Goal: Task Accomplishment & Management: Manage account settings

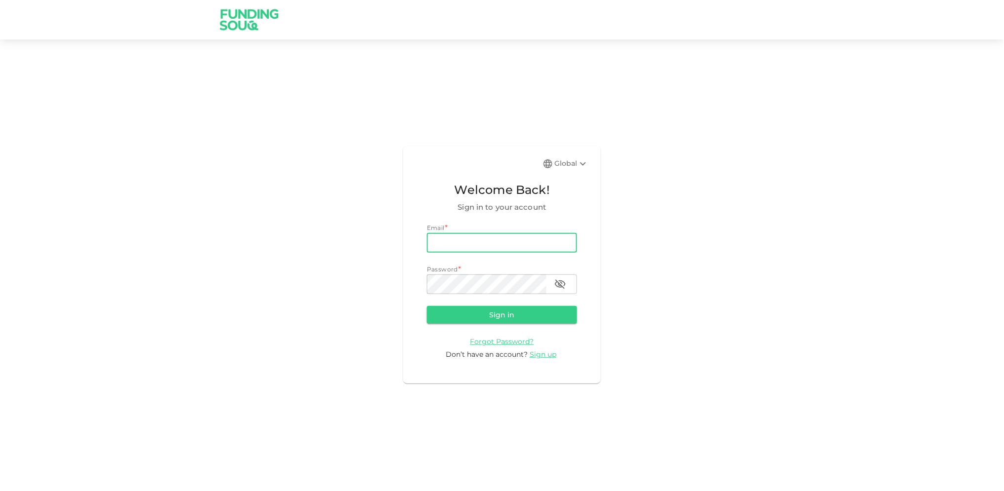
click at [496, 236] on input "email" at bounding box center [502, 243] width 150 height 20
type input "[EMAIL_ADDRESS][DOMAIN_NAME]"
click at [427, 306] on button "Sign in" at bounding box center [502, 315] width 150 height 18
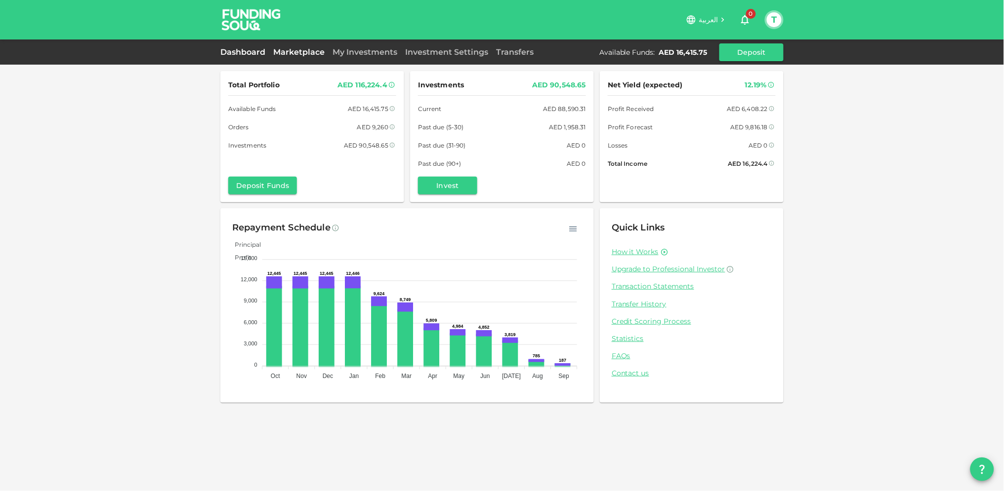
click at [293, 49] on link "Marketplace" at bounding box center [298, 51] width 59 height 9
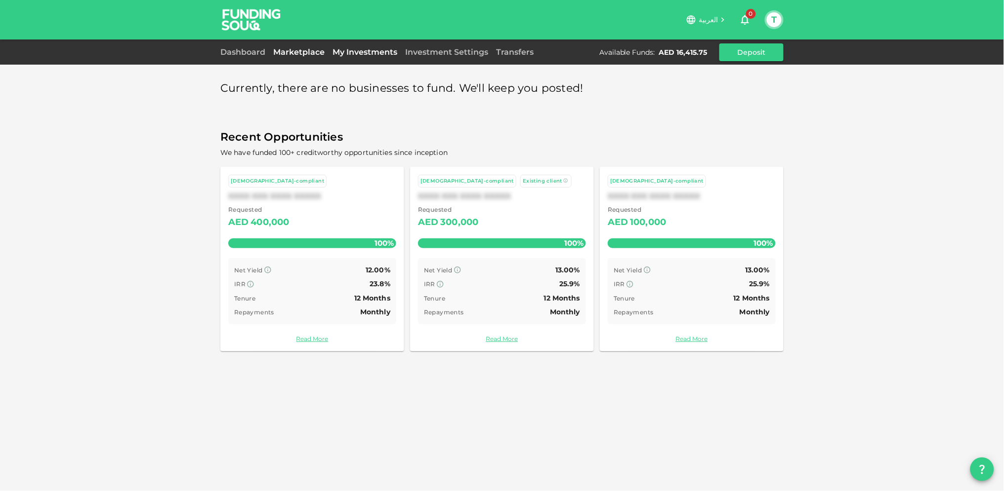
click at [359, 52] on link "My Investments" at bounding box center [364, 51] width 73 height 9
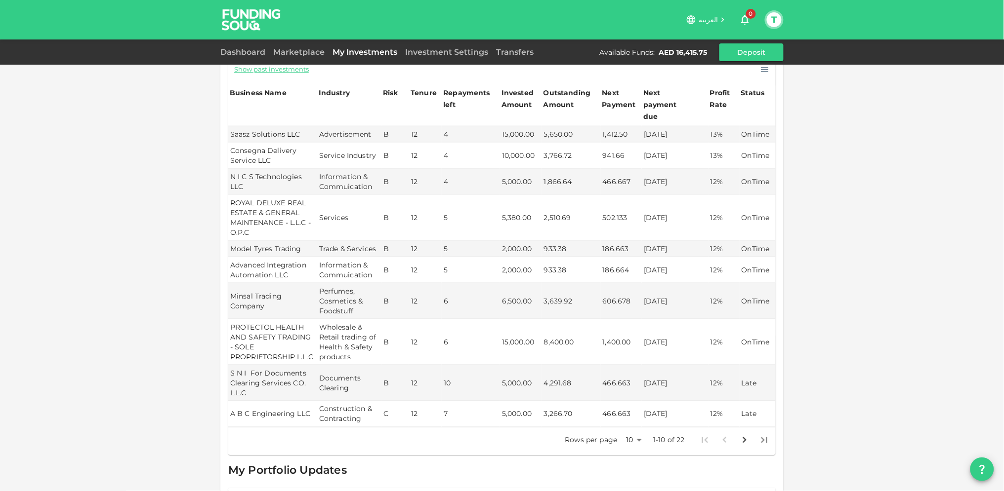
scroll to position [329, 0]
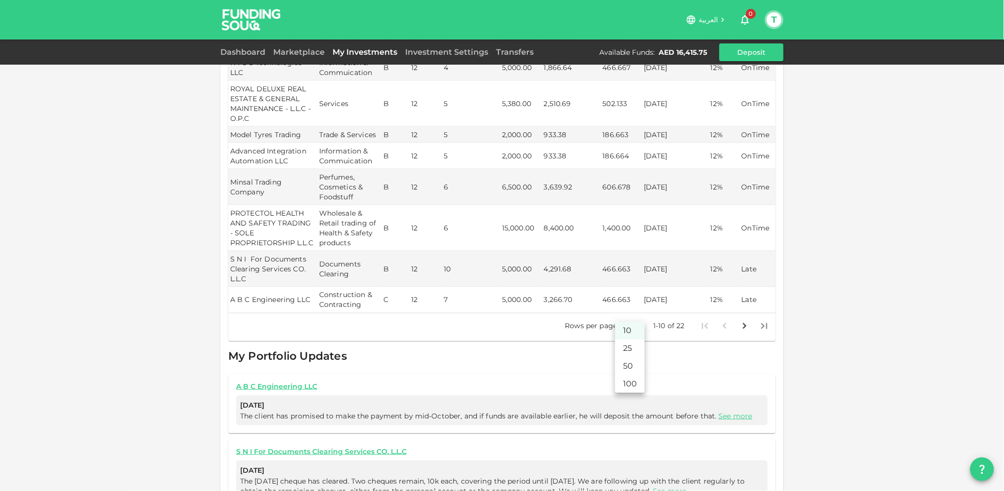
click at [636, 314] on body "العربية 0 T Dashboard Marketplace My Investments Investment Settings Transfers …" at bounding box center [502, 245] width 1004 height 491
click at [633, 346] on li "25" at bounding box center [630, 349] width 30 height 18
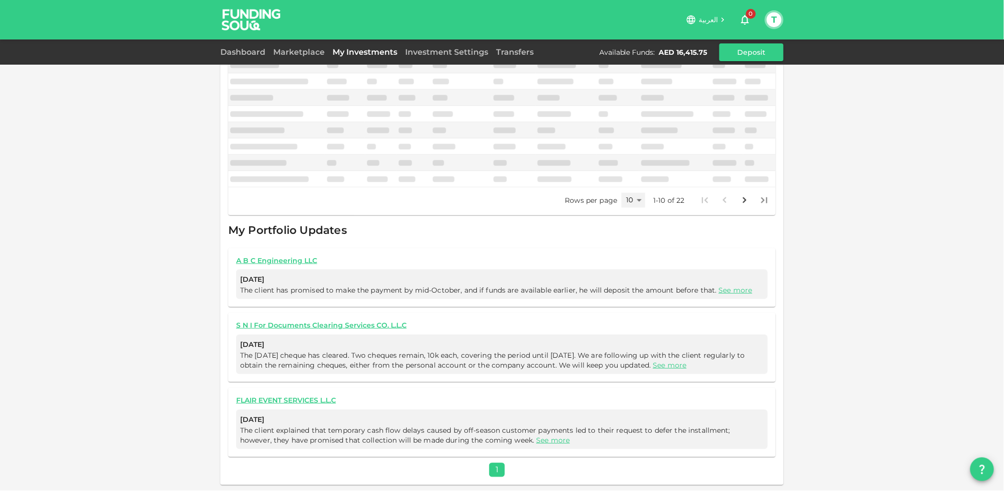
type input "25"
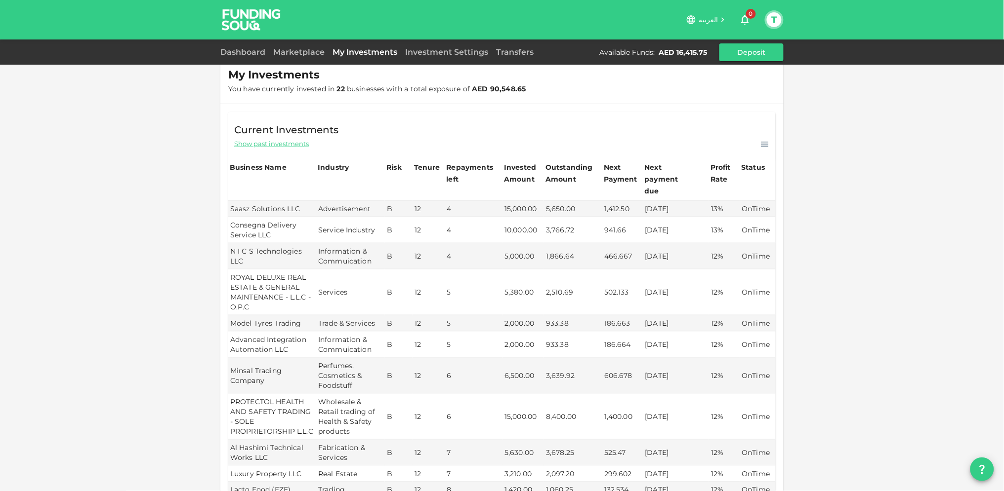
scroll to position [140, 0]
click at [301, 48] on link "Marketplace" at bounding box center [298, 51] width 59 height 9
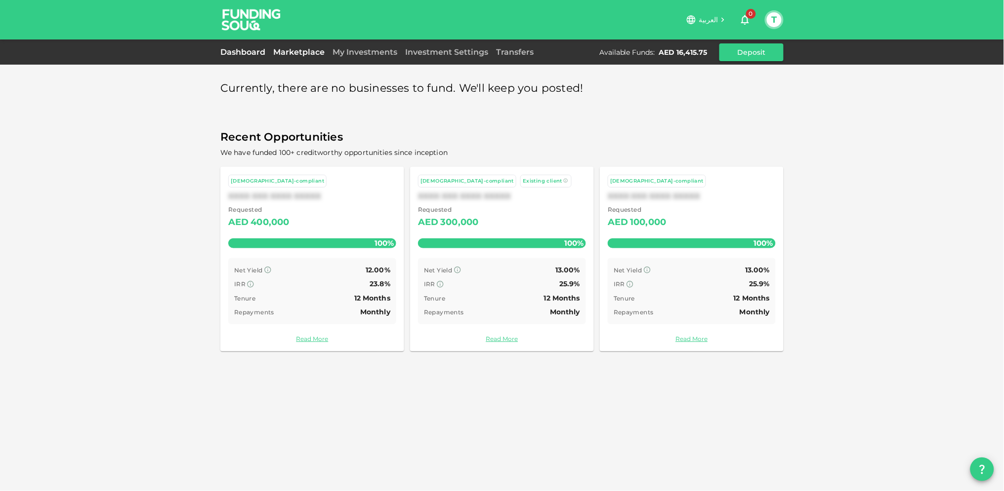
click at [258, 49] on link "Dashboard" at bounding box center [244, 51] width 49 height 9
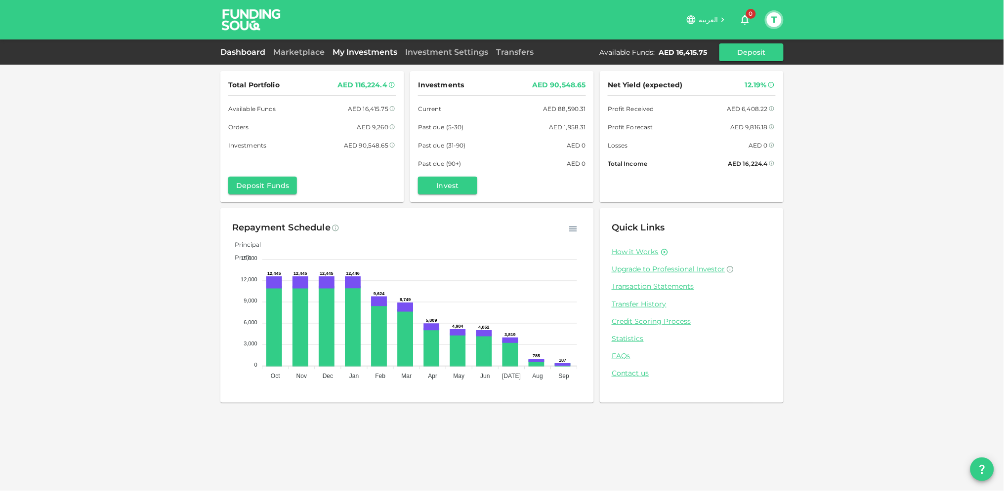
click at [348, 47] on link "My Investments" at bounding box center [364, 51] width 73 height 9
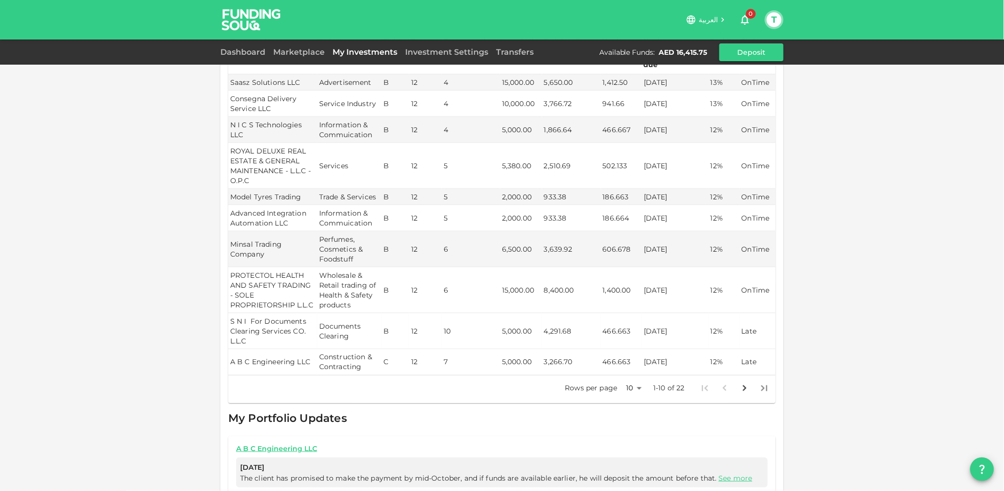
scroll to position [274, 0]
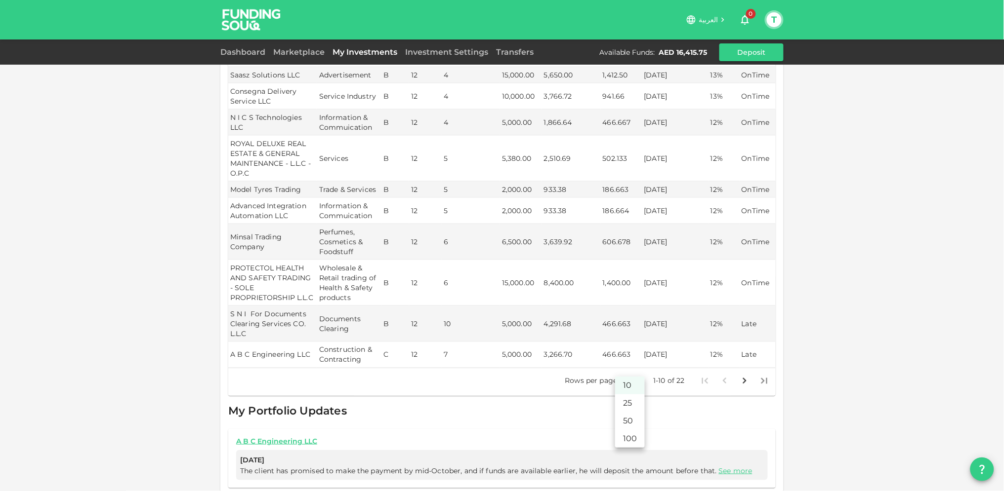
click at [635, 370] on body "العربية 0 T Dashboard Marketplace My Investments Investment Settings Transfers …" at bounding box center [502, 245] width 1004 height 491
click at [630, 394] on li "10" at bounding box center [630, 386] width 30 height 18
click at [637, 373] on body "العربية 0 T Dashboard Marketplace My Investments Investment Settings Transfers …" at bounding box center [502, 245] width 1004 height 491
click at [633, 401] on li "25" at bounding box center [630, 404] width 30 height 18
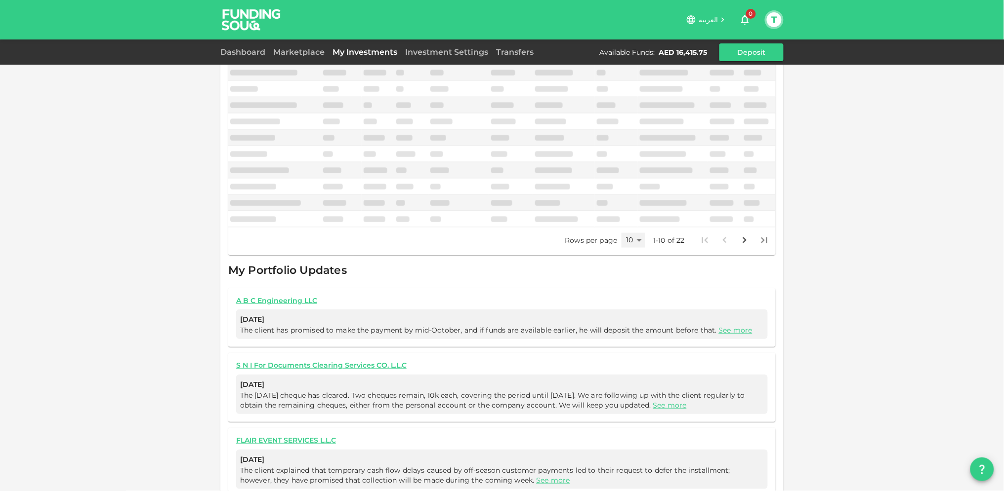
type input "25"
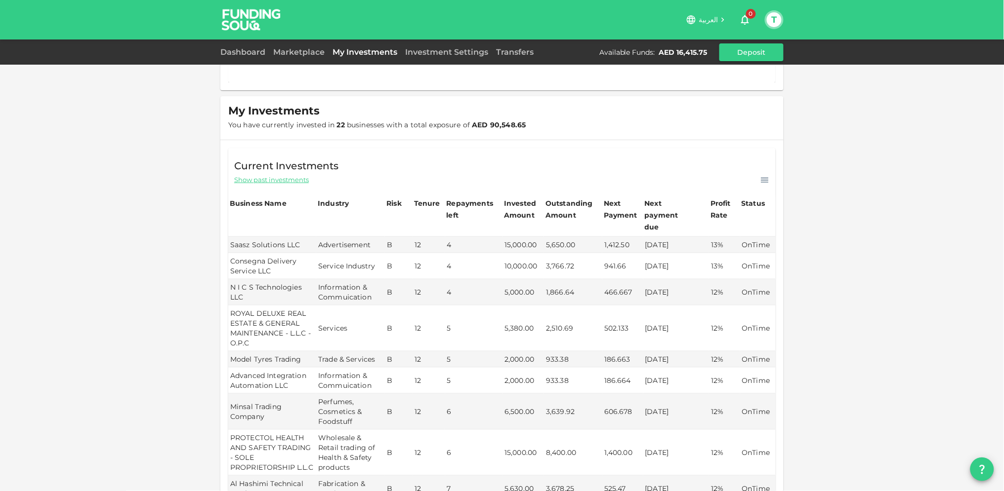
scroll to position [0, 0]
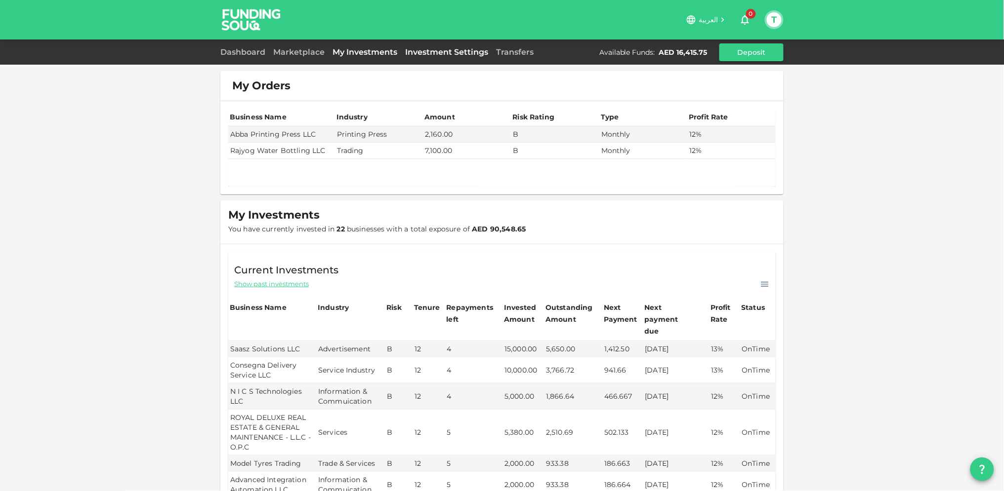
click at [434, 50] on link "Investment Settings" at bounding box center [446, 51] width 91 height 9
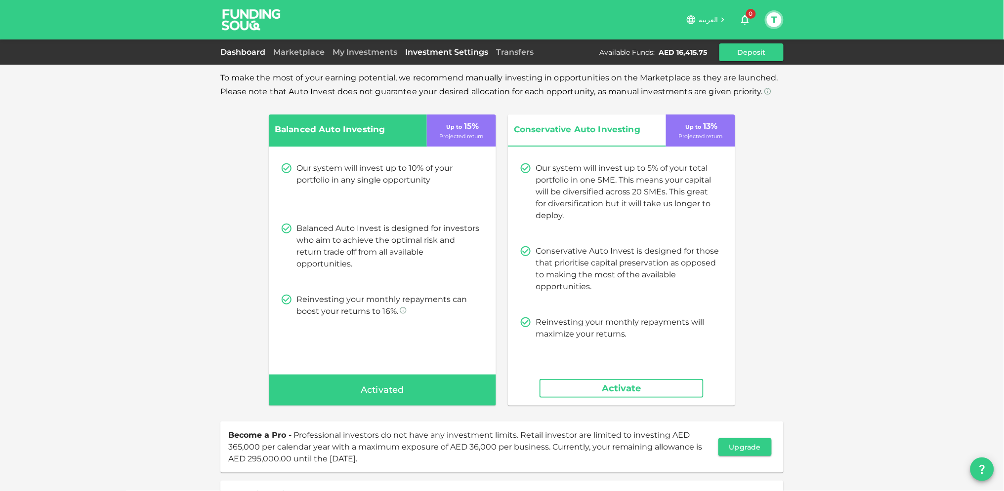
click at [243, 52] on link "Dashboard" at bounding box center [244, 51] width 49 height 9
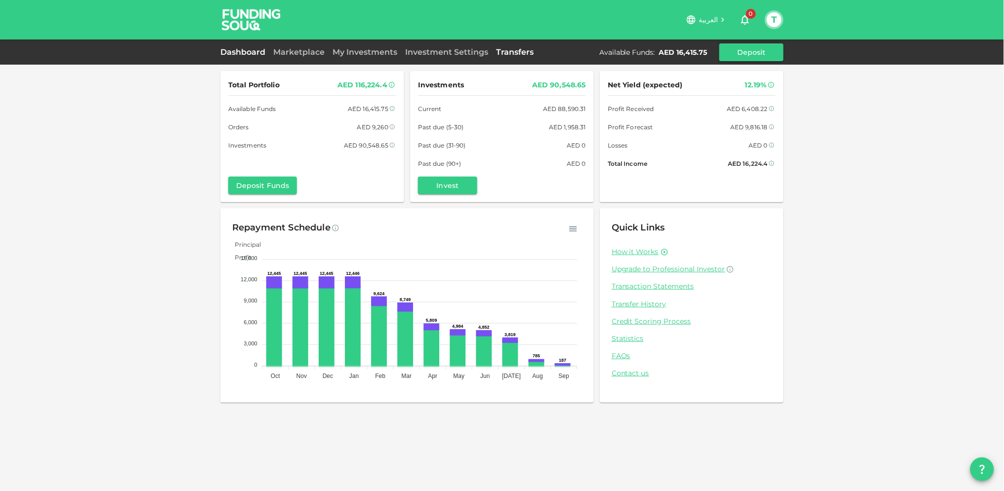
click at [510, 54] on link "Transfers" at bounding box center [514, 51] width 45 height 9
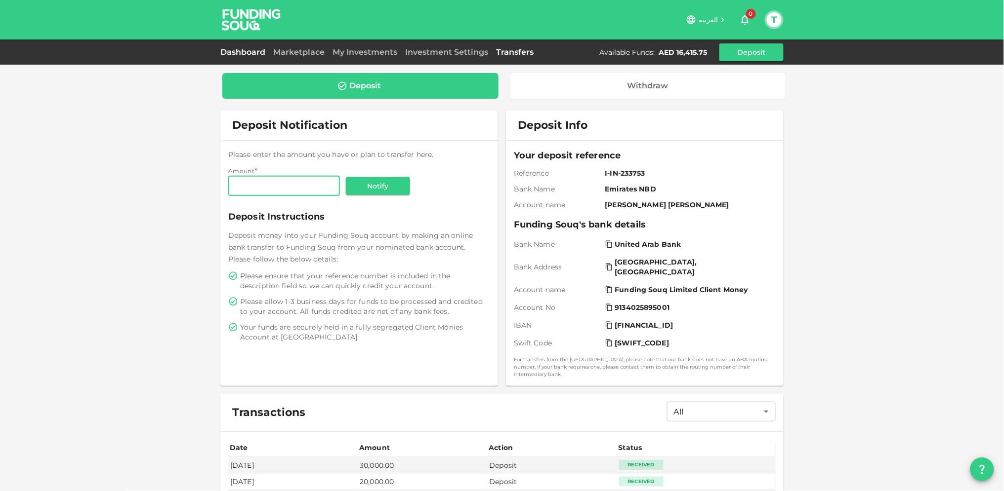
click at [247, 51] on link "Dashboard" at bounding box center [244, 51] width 49 height 9
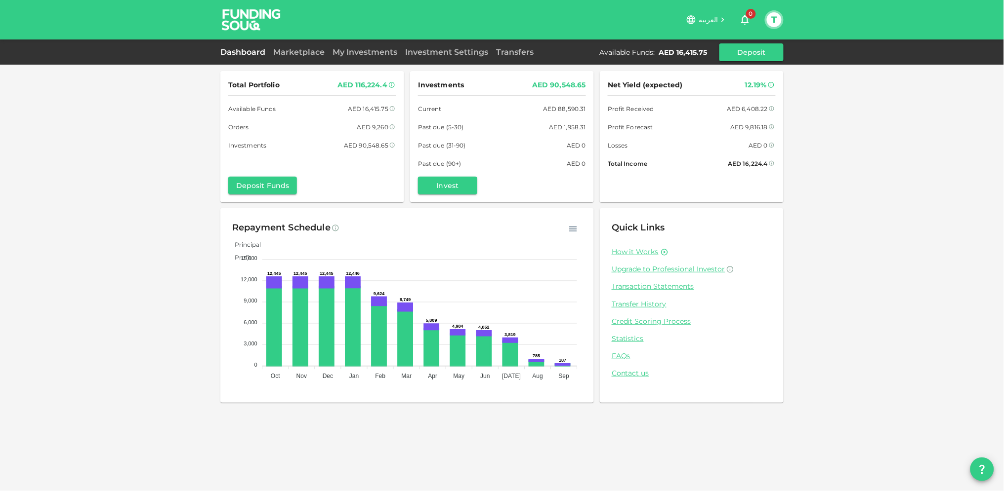
click at [770, 23] on button "T" at bounding box center [774, 19] width 15 height 15
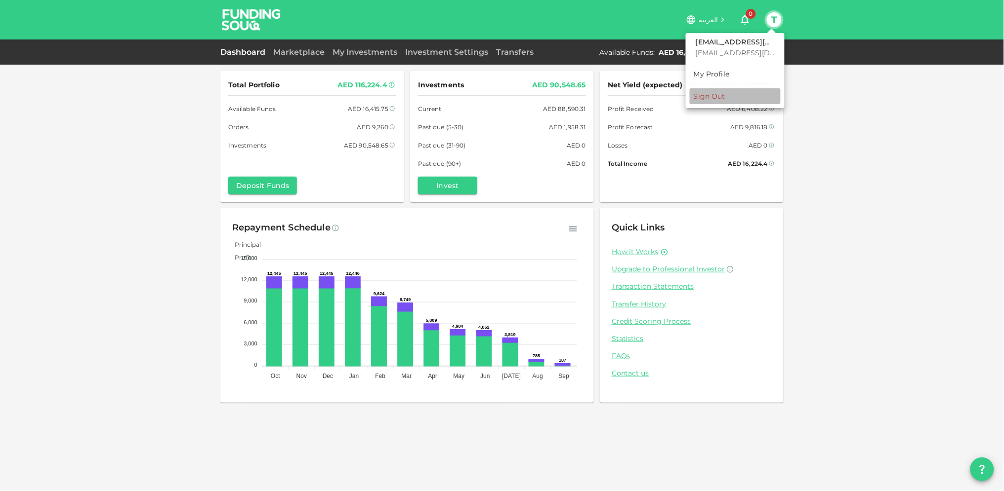
click at [722, 98] on div "Sign Out" at bounding box center [710, 96] width 32 height 10
